Goal: Navigation & Orientation: Understand site structure

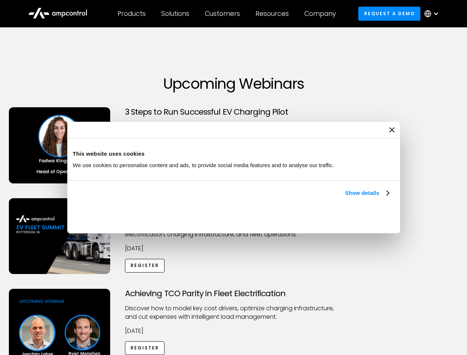
click at [345, 197] on link "Show details" at bounding box center [367, 193] width 44 height 9
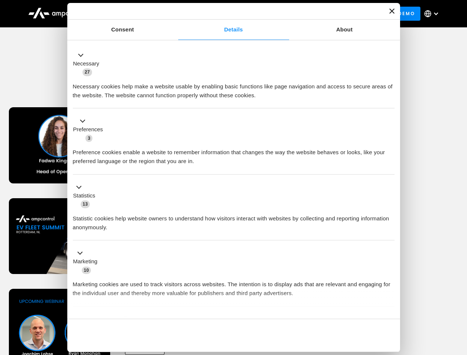
click at [390, 325] on button "Okay" at bounding box center [341, 335] width 106 height 21
click at [459, 298] on div "Achieving TCO Parity in Fleet Electrification Discover how to model key cost dr…" at bounding box center [233, 347] width 464 height 116
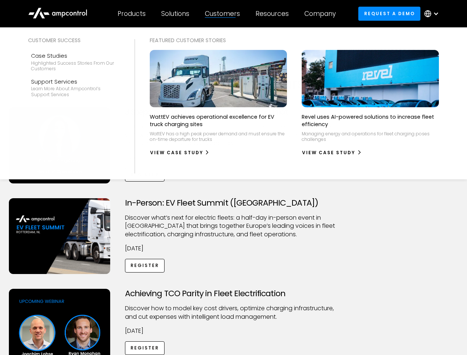
click at [227, 14] on div "Customers" at bounding box center [222, 14] width 35 height 8
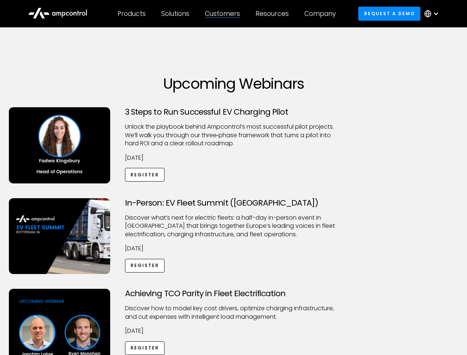
click at [131, 14] on div "Products" at bounding box center [132, 14] width 28 height 8
click at [176, 14] on div "Solutions" at bounding box center [175, 14] width 28 height 8
click at [224, 14] on div "Customers" at bounding box center [222, 14] width 35 height 8
click at [274, 14] on div "Resources" at bounding box center [271, 14] width 33 height 8
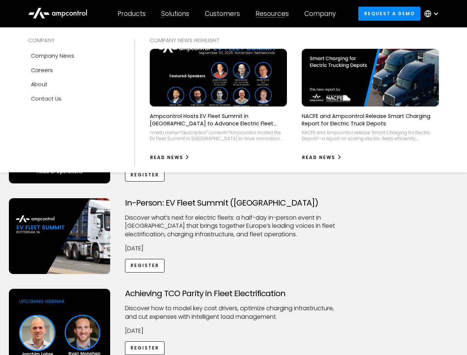
click at [322, 14] on div "Company" at bounding box center [319, 14] width 31 height 8
click at [433, 14] on div at bounding box center [436, 14] width 6 height 6
